Goal: Task Accomplishment & Management: Manage account settings

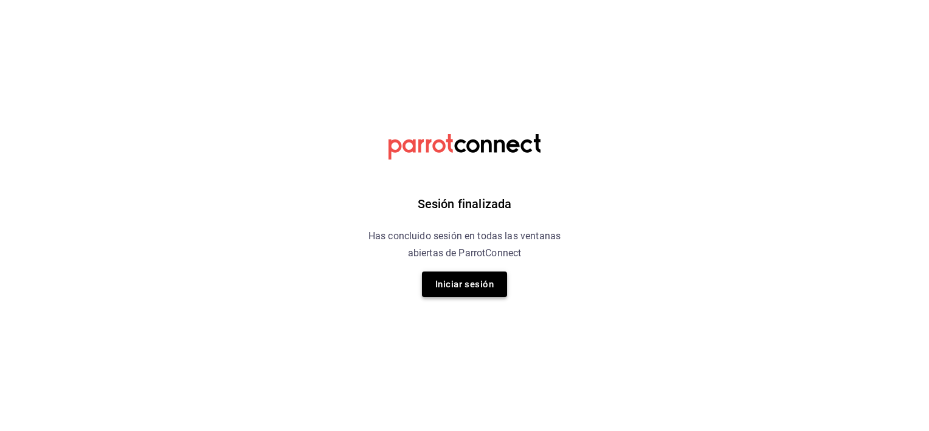
click at [451, 288] on button "Iniciar sesión" at bounding box center [464, 284] width 85 height 26
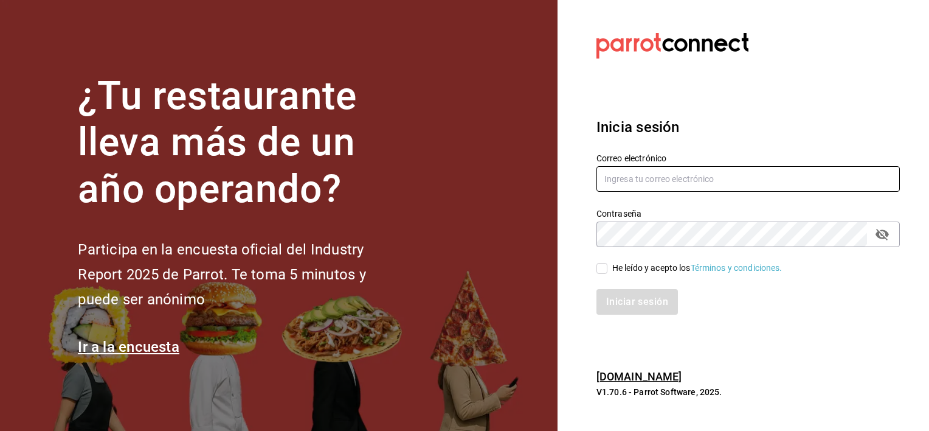
type input "[EMAIL_ADDRESS][DOMAIN_NAME]"
click at [601, 269] on input "He leído y acepto los Términos y condiciones." at bounding box center [602, 268] width 11 height 11
checkbox input "true"
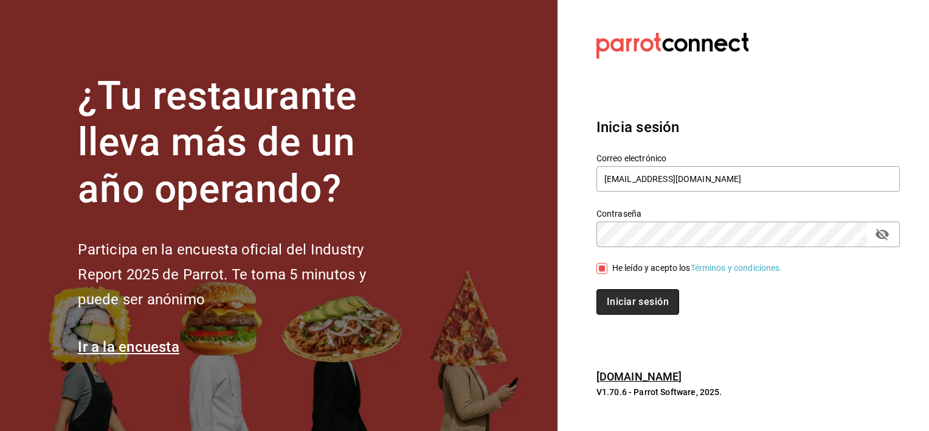
click at [619, 300] on button "Iniciar sesión" at bounding box center [638, 302] width 83 height 26
